Goal: Information Seeking & Learning: Learn about a topic

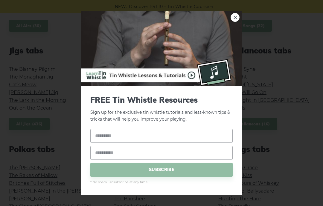
scroll to position [310, 0]
click at [234, 22] on link "×" at bounding box center [235, 17] width 9 height 9
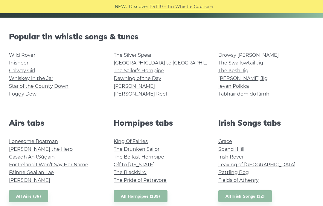
scroll to position [139, 0]
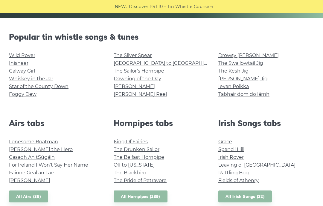
click at [46, 80] on link "Whiskey in the Jar" at bounding box center [31, 79] width 44 height 6
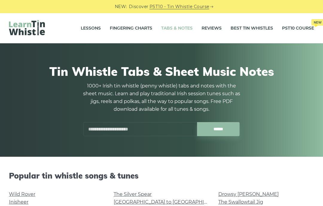
scroll to position [139, 0]
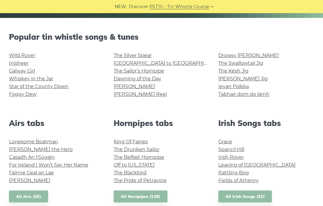
click at [22, 72] on link "Galway Girl" at bounding box center [22, 71] width 26 height 6
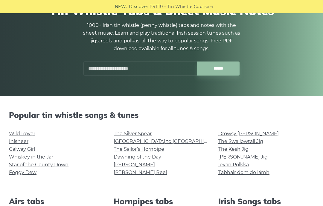
scroll to position [0, 0]
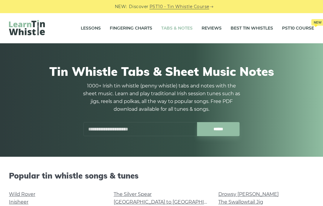
click at [170, 129] on div at bounding box center [170, 129] width 0 height 0
click at [173, 129] on div at bounding box center [171, 129] width 4 height 4
click at [142, 131] on input "text" at bounding box center [140, 129] width 114 height 14
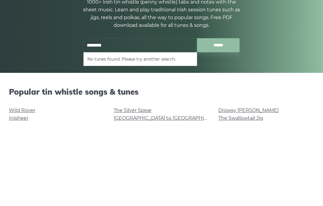
type input "********"
click at [218, 122] on input "******" at bounding box center [218, 129] width 43 height 14
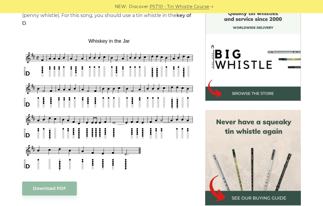
scroll to position [163, 0]
